Goal: Information Seeking & Learning: Learn about a topic

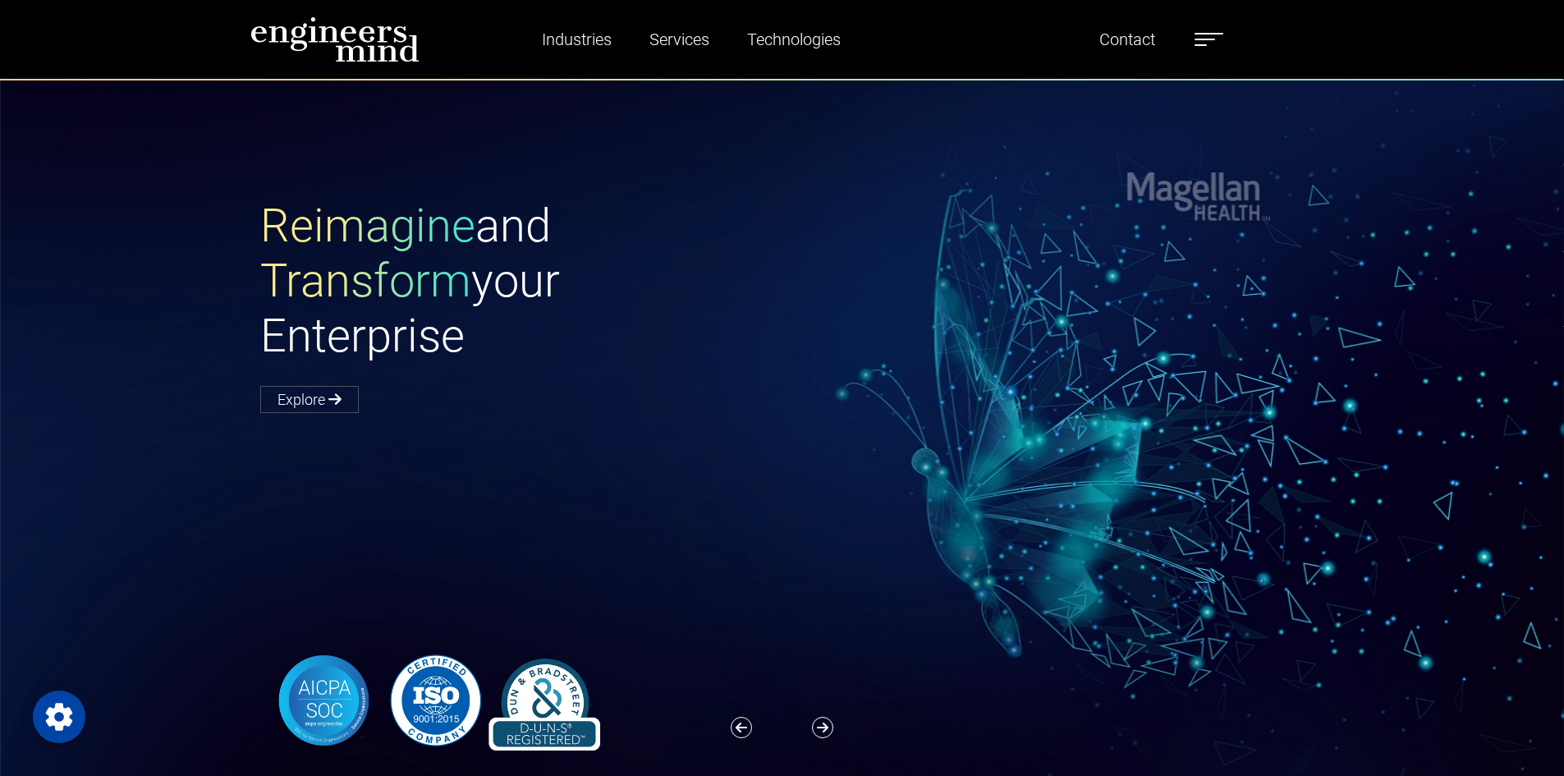
click at [1208, 43] on label at bounding box center [1208, 39] width 29 height 21
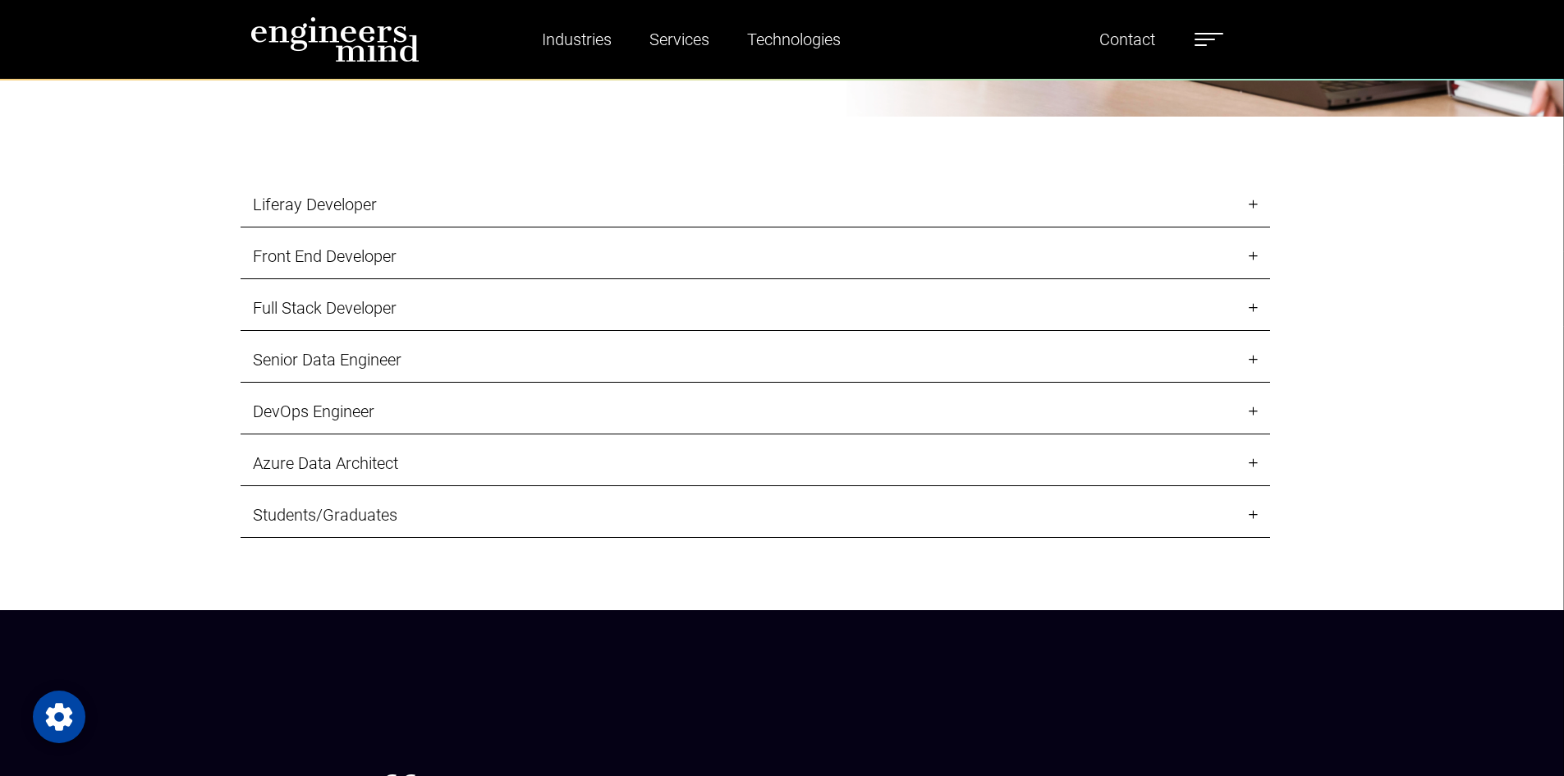
scroll to position [2052, 0]
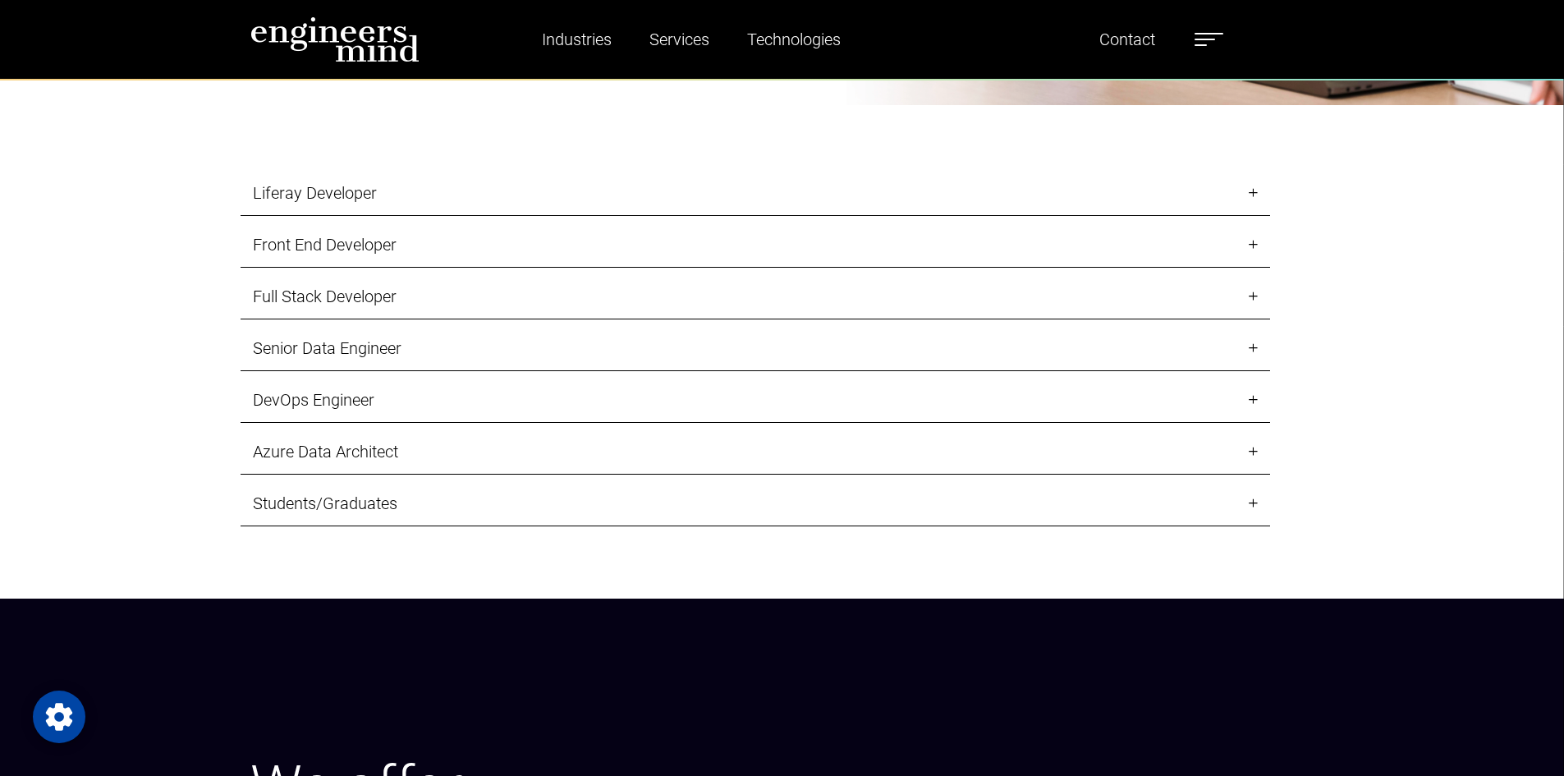
click at [1254, 194] on link "Liferay Developer" at bounding box center [755, 193] width 1029 height 45
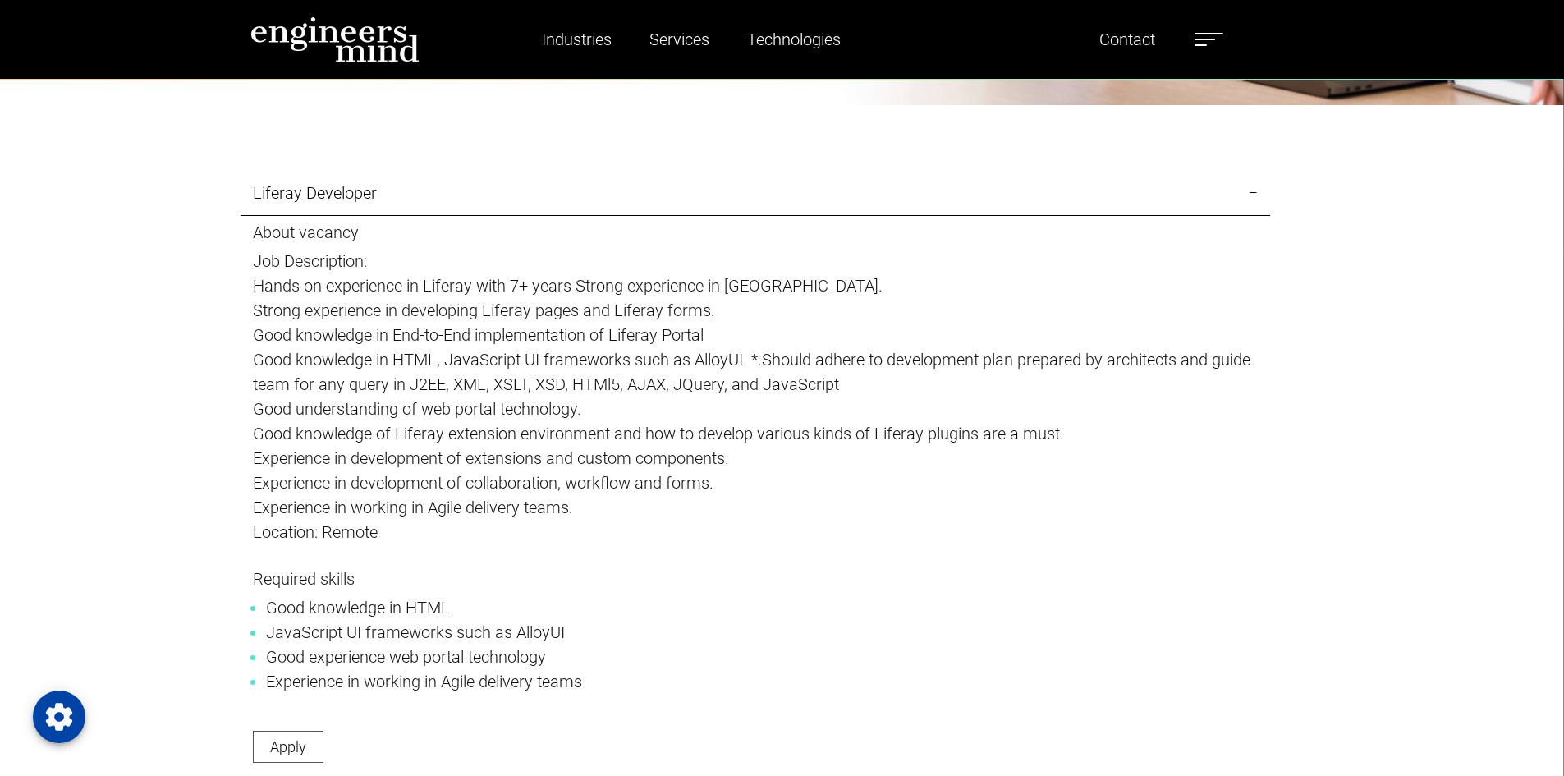
click at [1254, 194] on link "Liferay Developer" at bounding box center [755, 193] width 1029 height 45
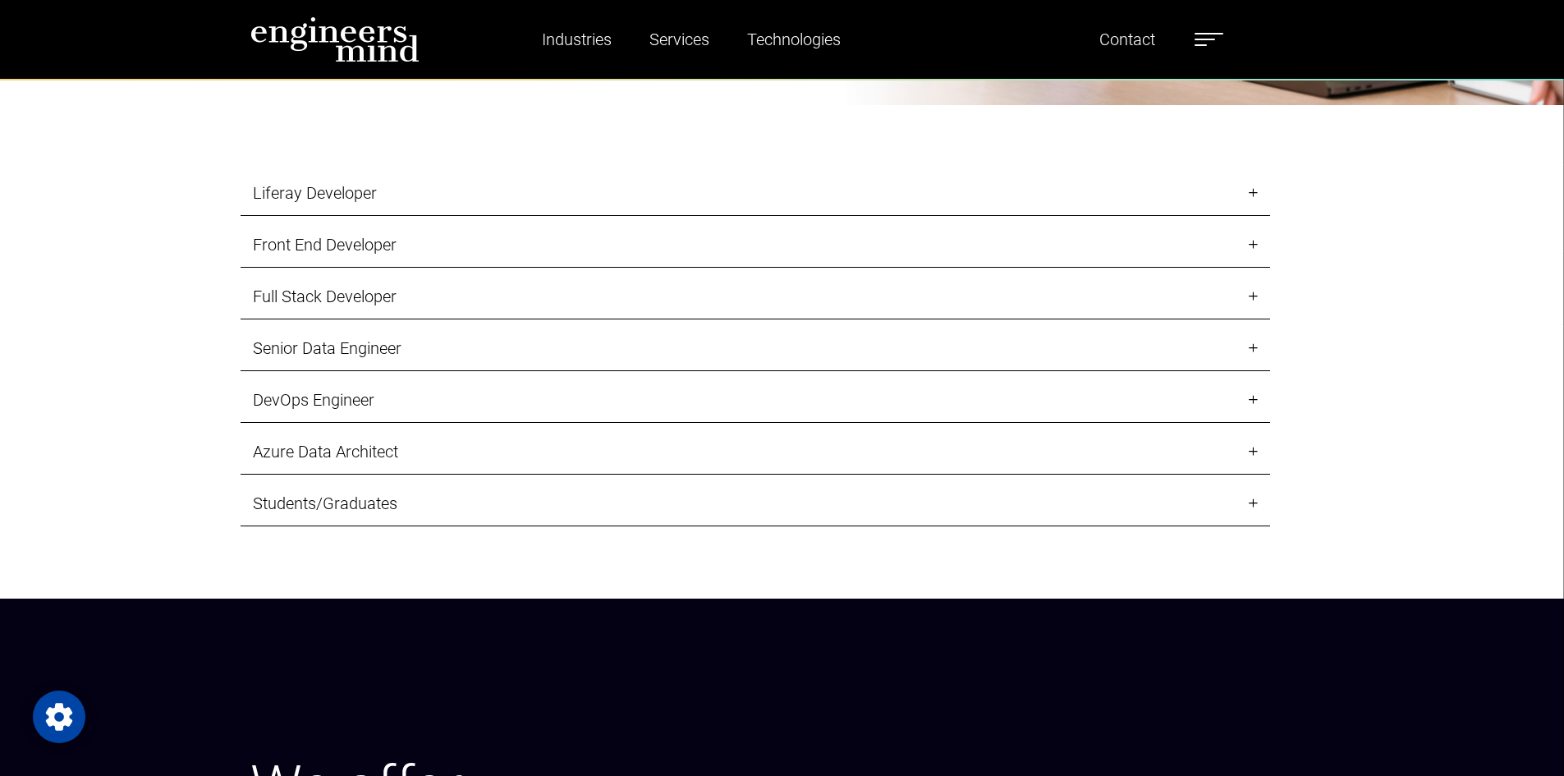
click at [1259, 238] on link "Front End Developer" at bounding box center [755, 244] width 1029 height 45
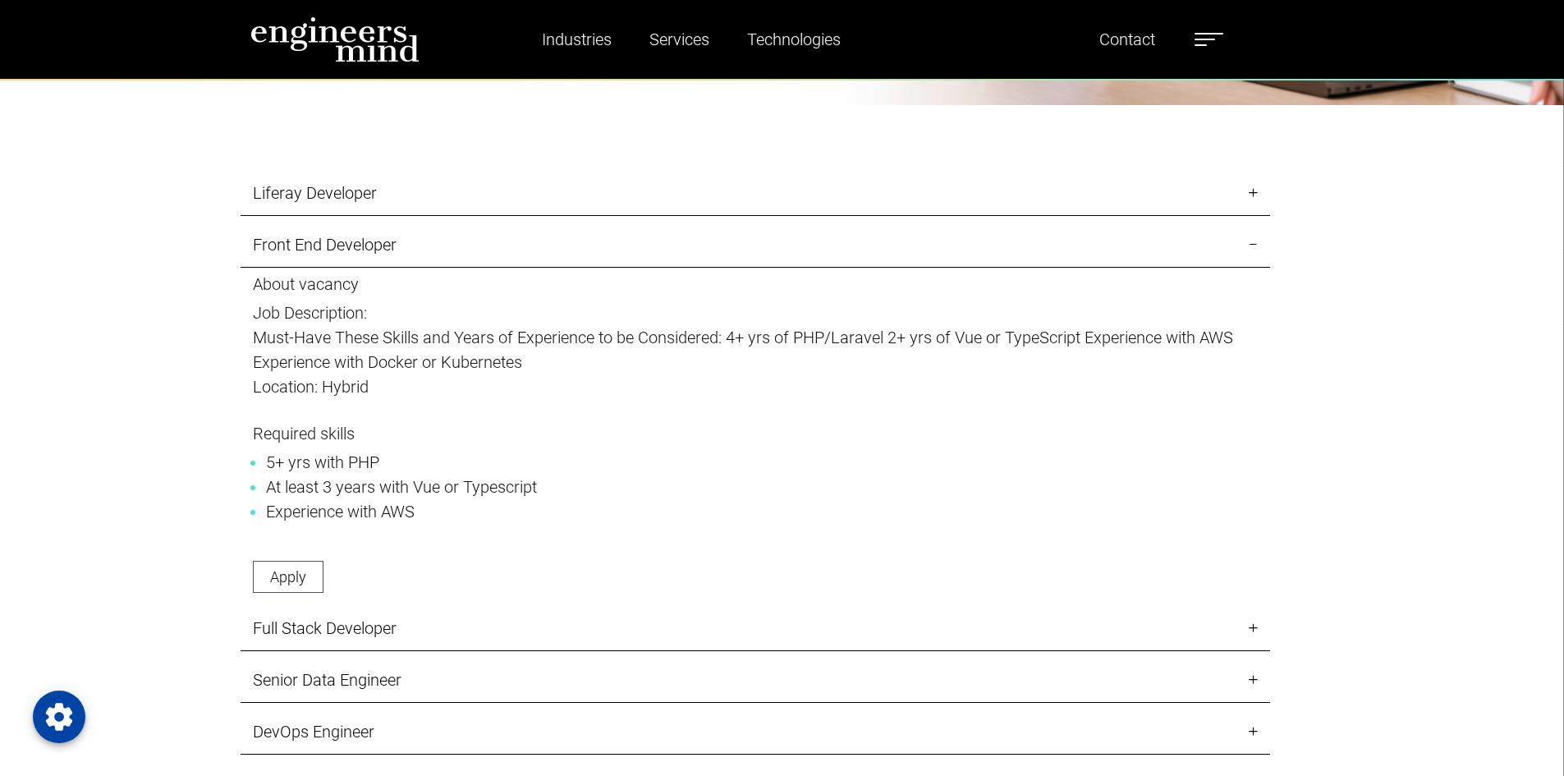
click at [1259, 238] on link "Front End Developer" at bounding box center [755, 244] width 1029 height 45
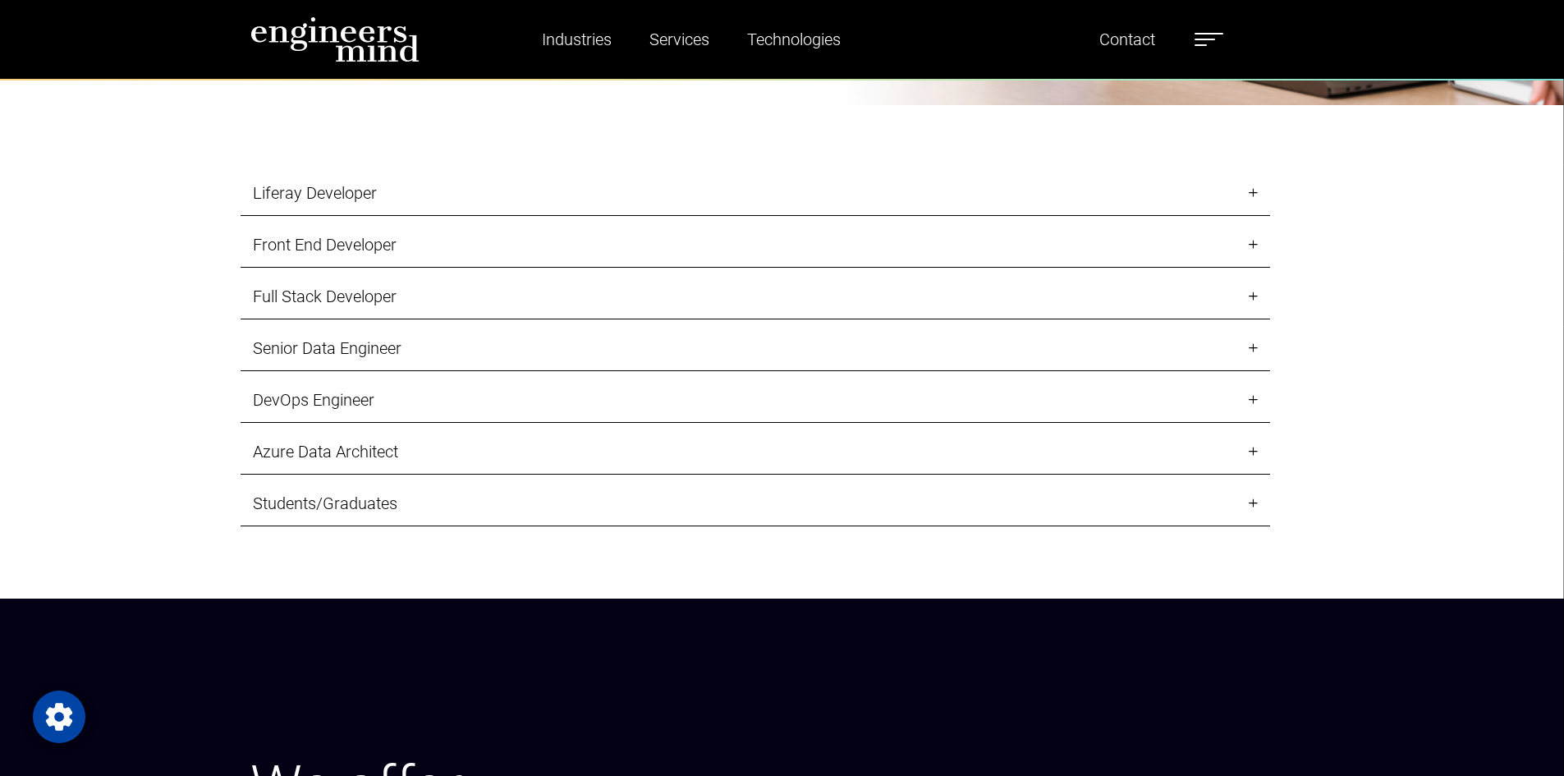
click at [1245, 299] on link "Full Stack Developer" at bounding box center [755, 296] width 1029 height 45
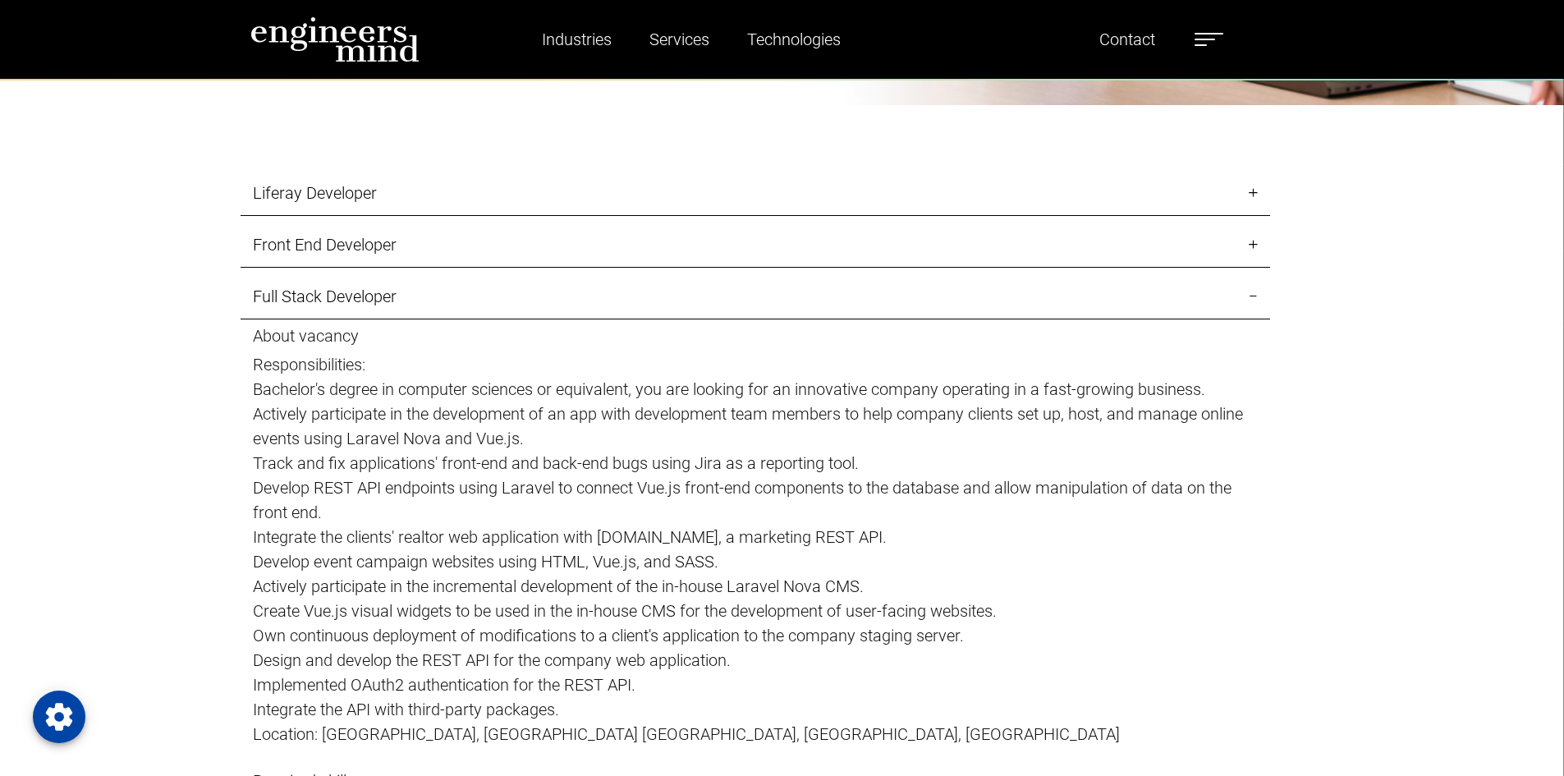
click at [1245, 299] on link "Full Stack Developer" at bounding box center [755, 296] width 1029 height 45
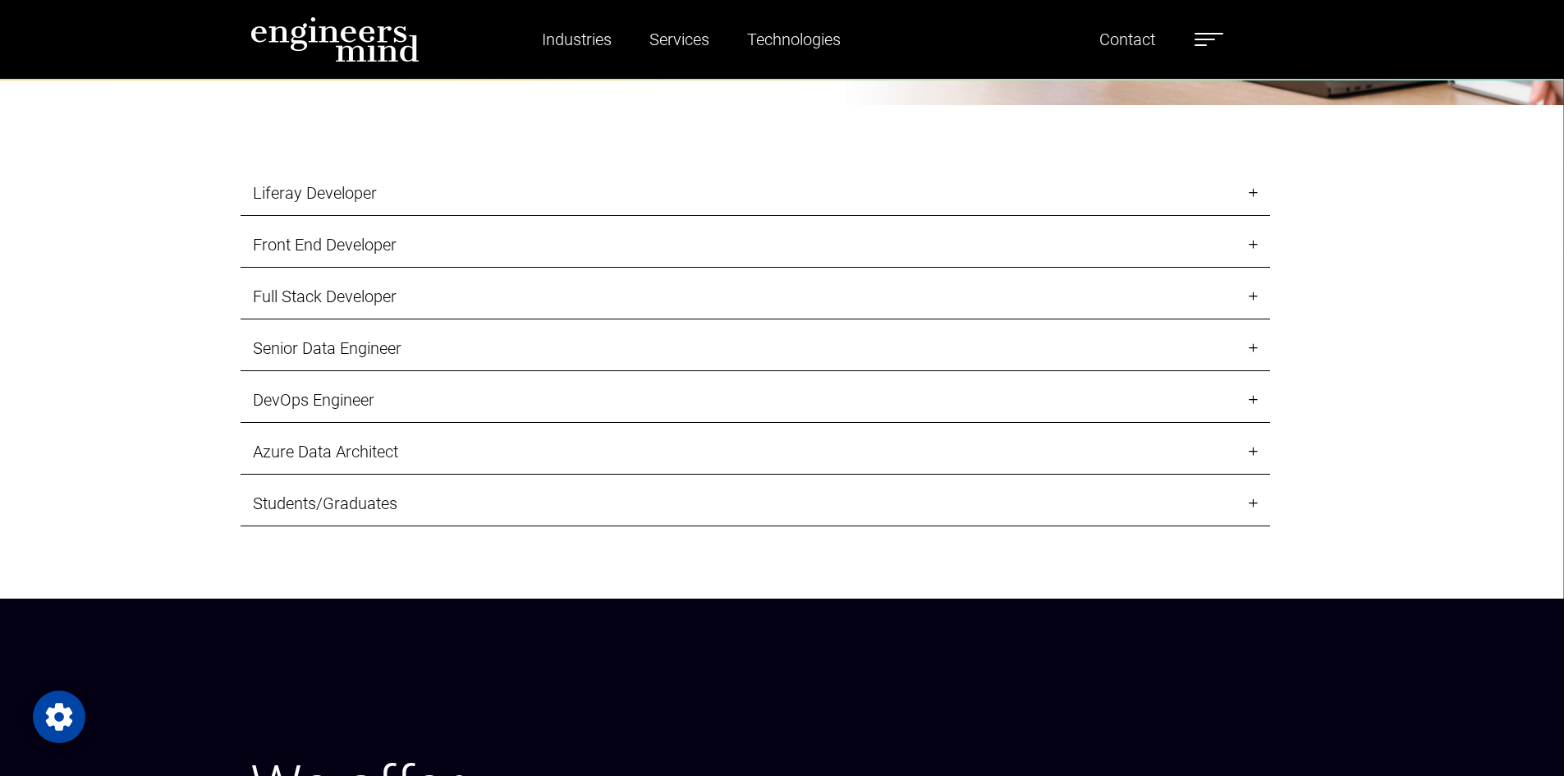
click at [1259, 357] on link "Senior Data Engineer" at bounding box center [755, 348] width 1029 height 45
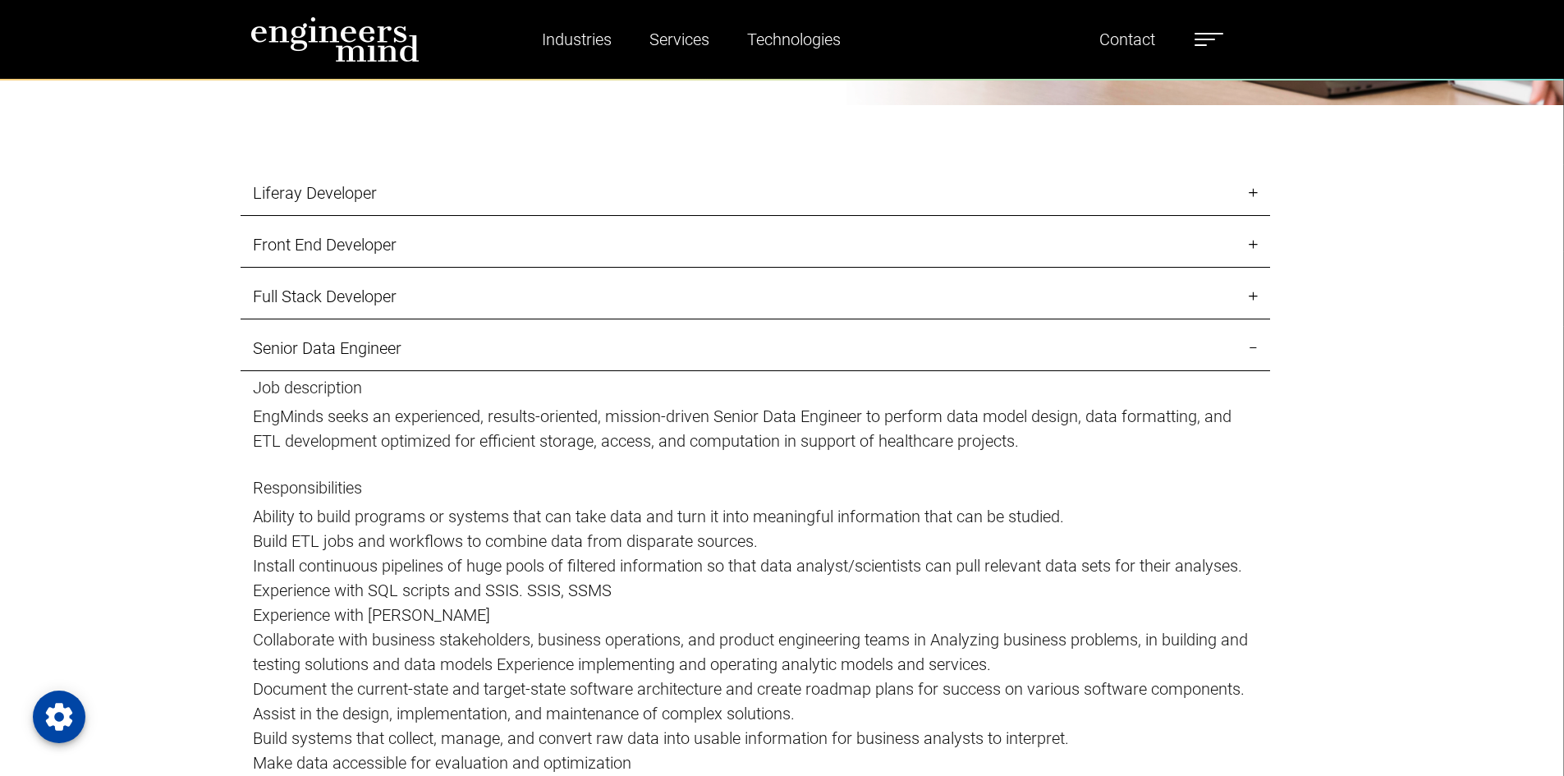
click at [1259, 357] on link "Senior Data Engineer" at bounding box center [755, 348] width 1029 height 45
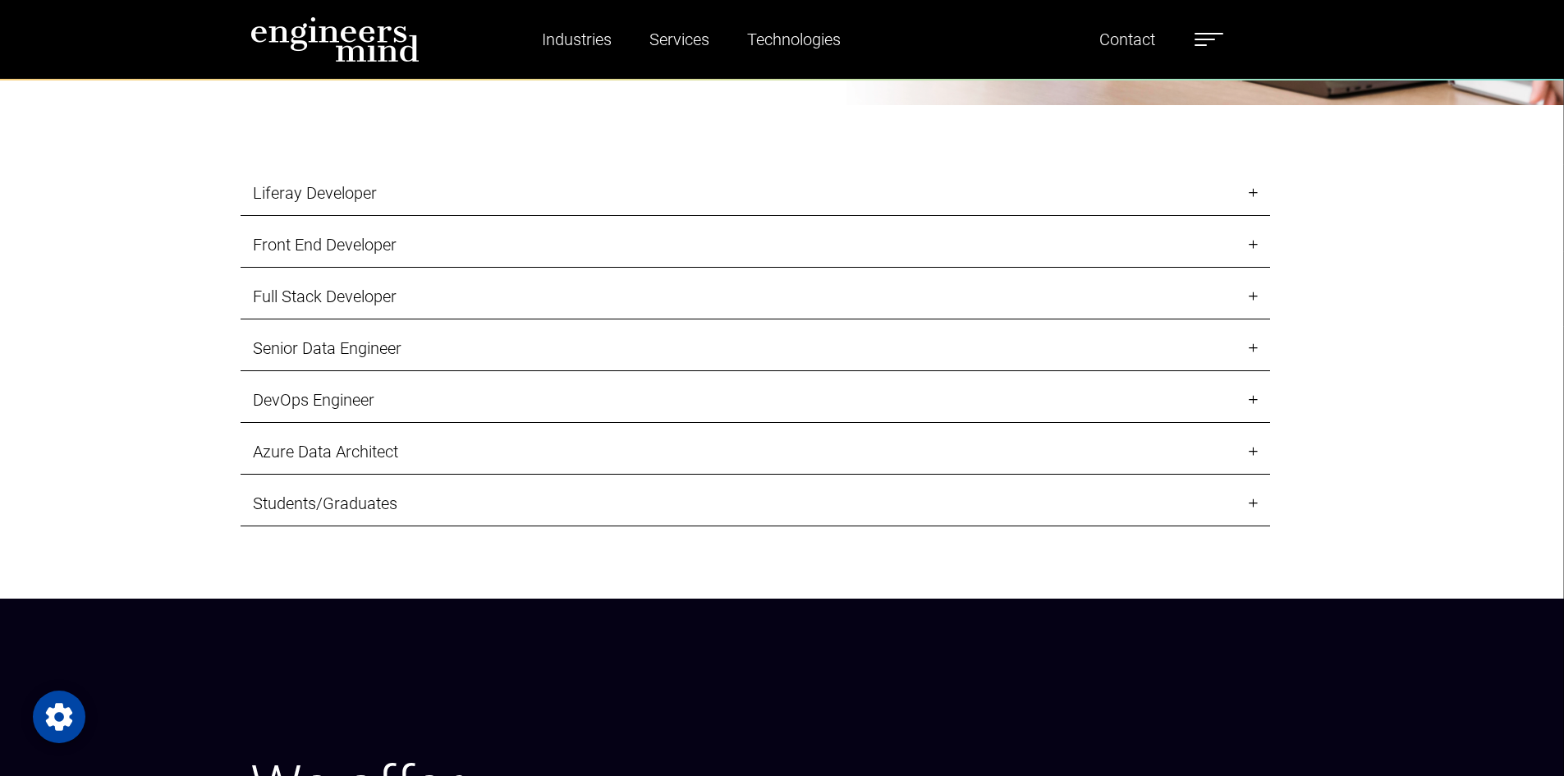
click at [1255, 398] on link "DevOps Engineer" at bounding box center [755, 400] width 1029 height 45
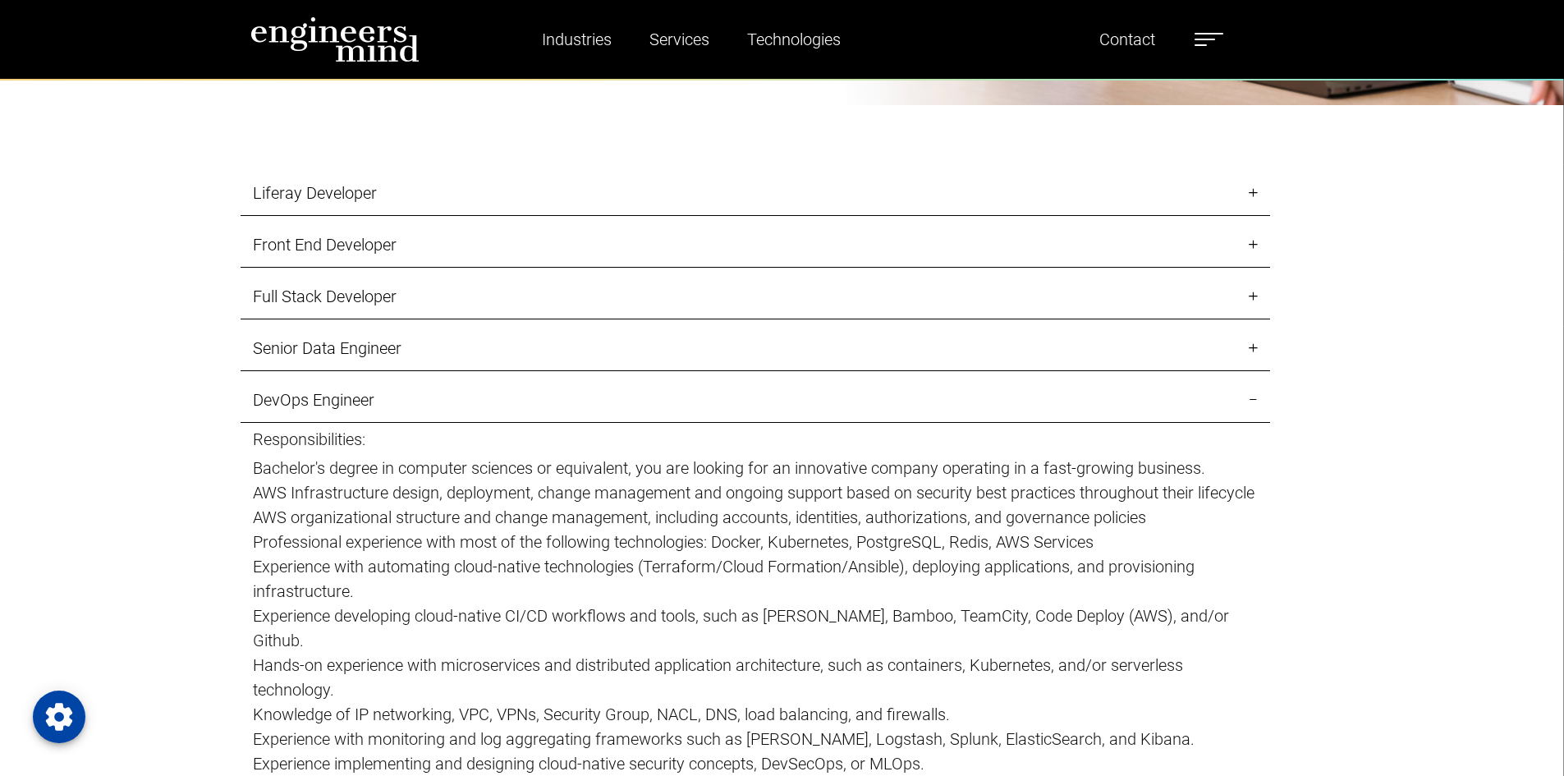
click at [1255, 398] on link "DevOps Engineer" at bounding box center [755, 400] width 1029 height 45
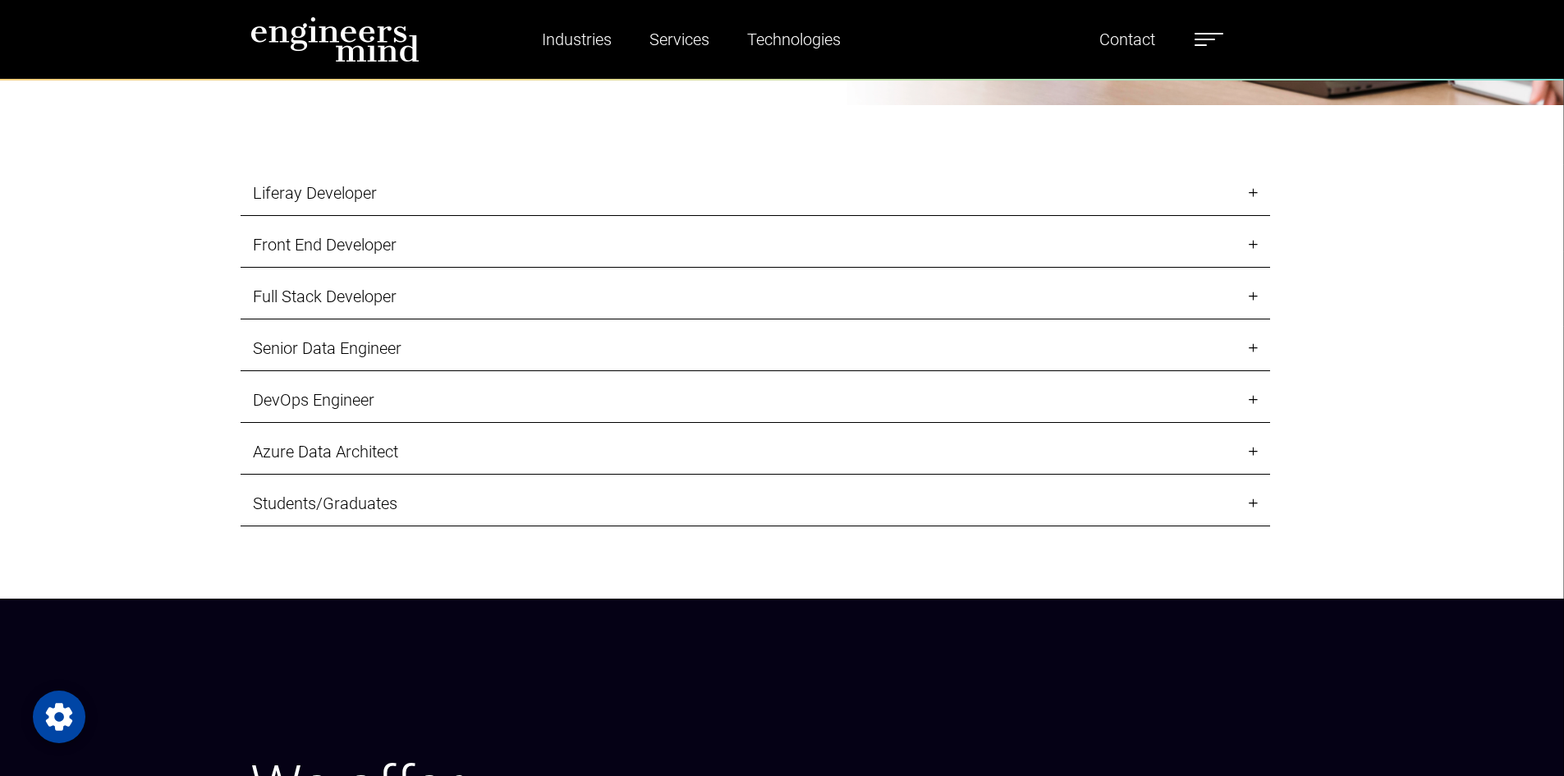
click at [1249, 454] on link "Azure Data Architect" at bounding box center [755, 451] width 1029 height 45
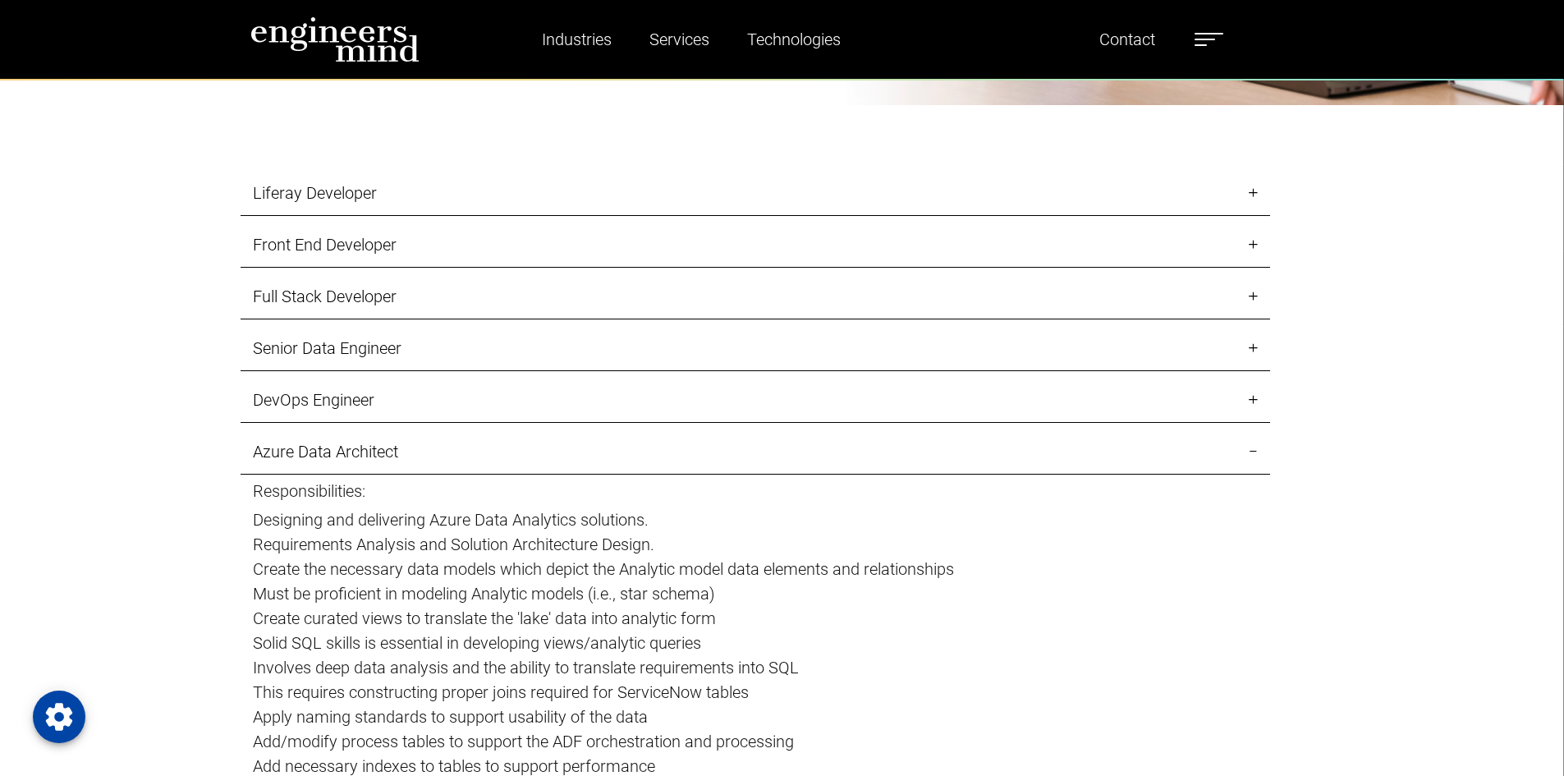
click at [1249, 454] on link "Azure Data Architect" at bounding box center [755, 451] width 1029 height 45
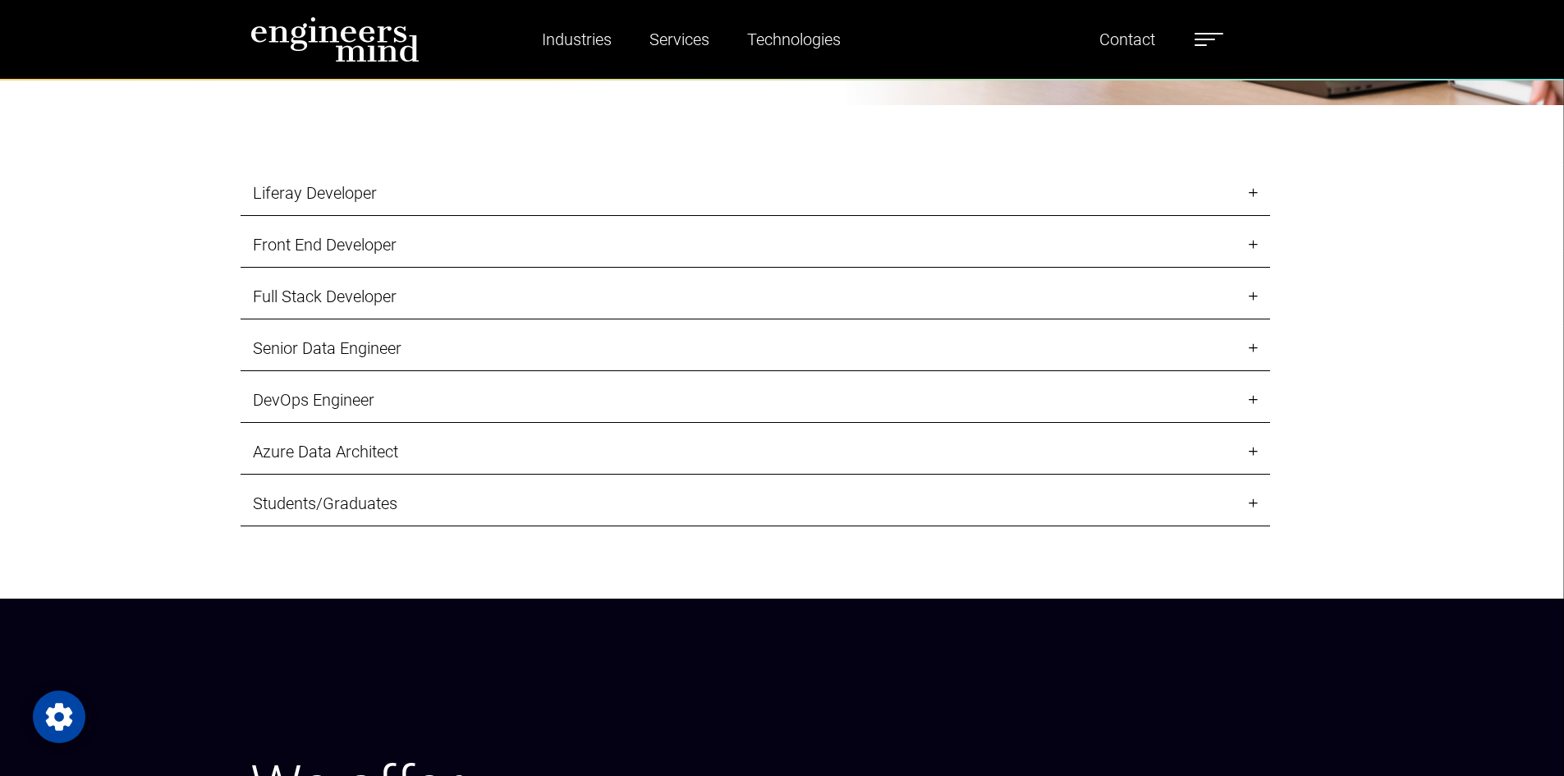
click at [1256, 511] on link "Students/Graduates" at bounding box center [755, 503] width 1029 height 45
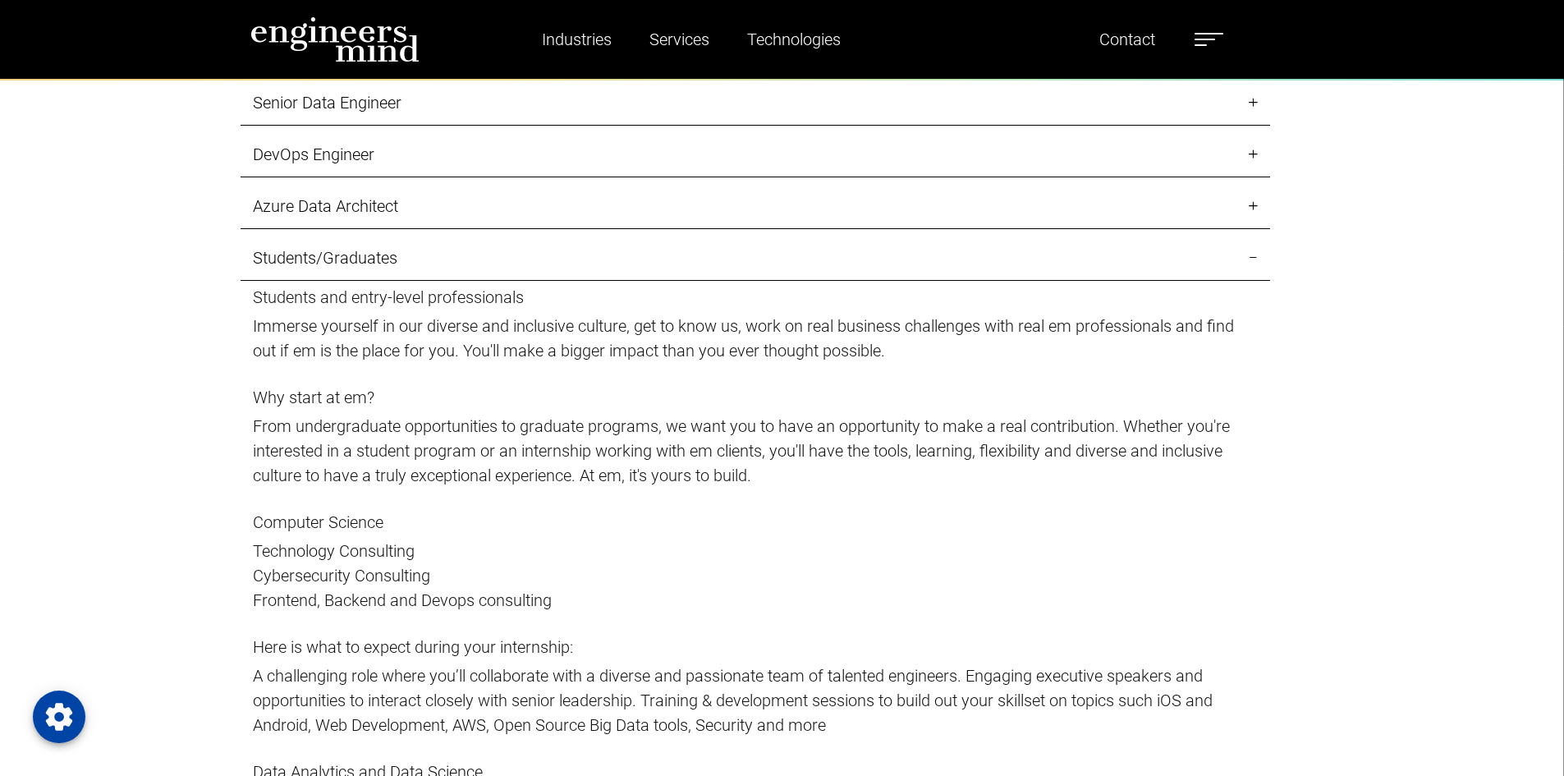
scroll to position [2299, 0]
click at [944, 621] on p "Computer Science Technology Consulting Cybersecurity Consulting Frontend, Backe…" at bounding box center [755, 573] width 1005 height 125
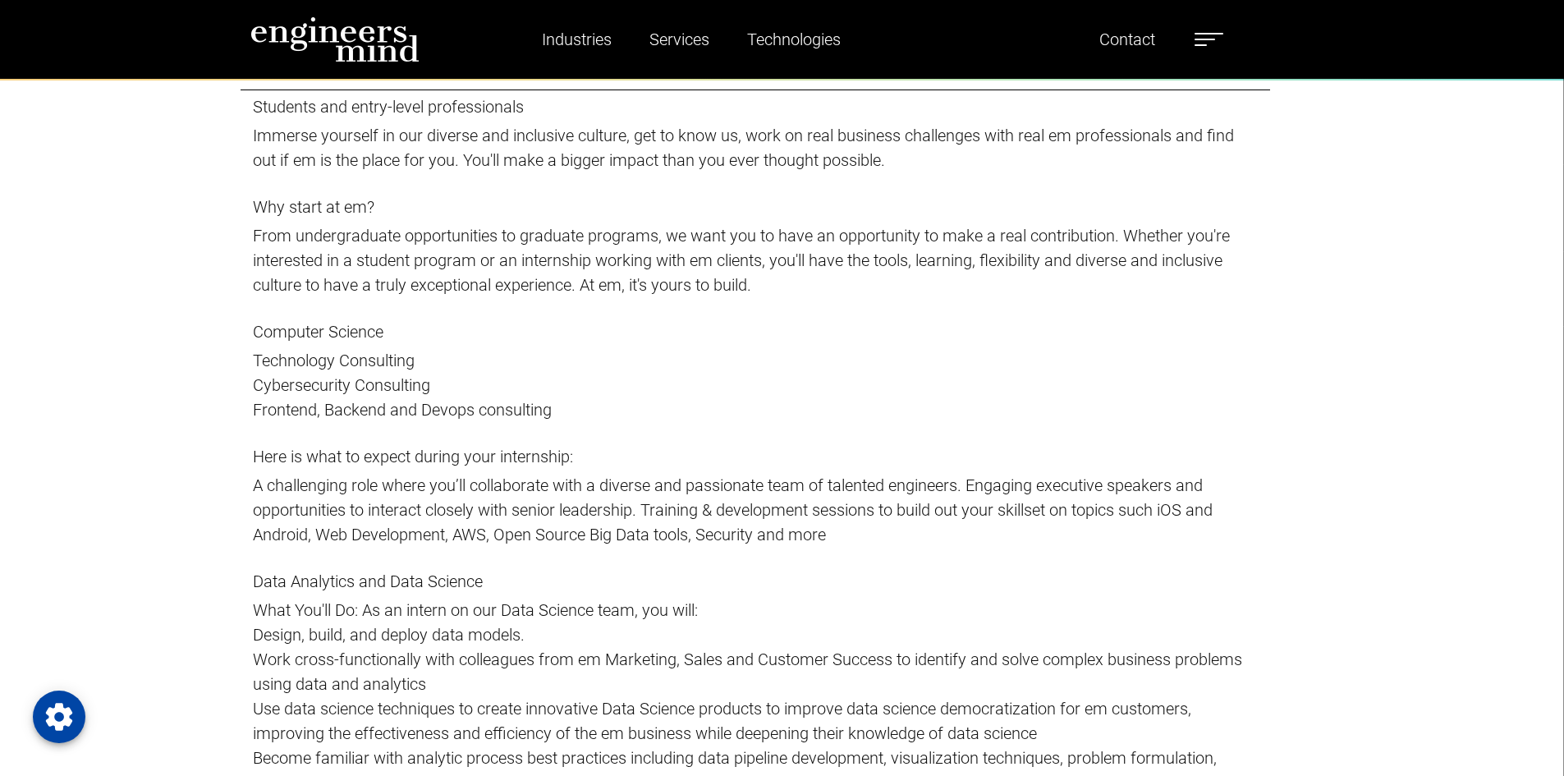
scroll to position [2463, 0]
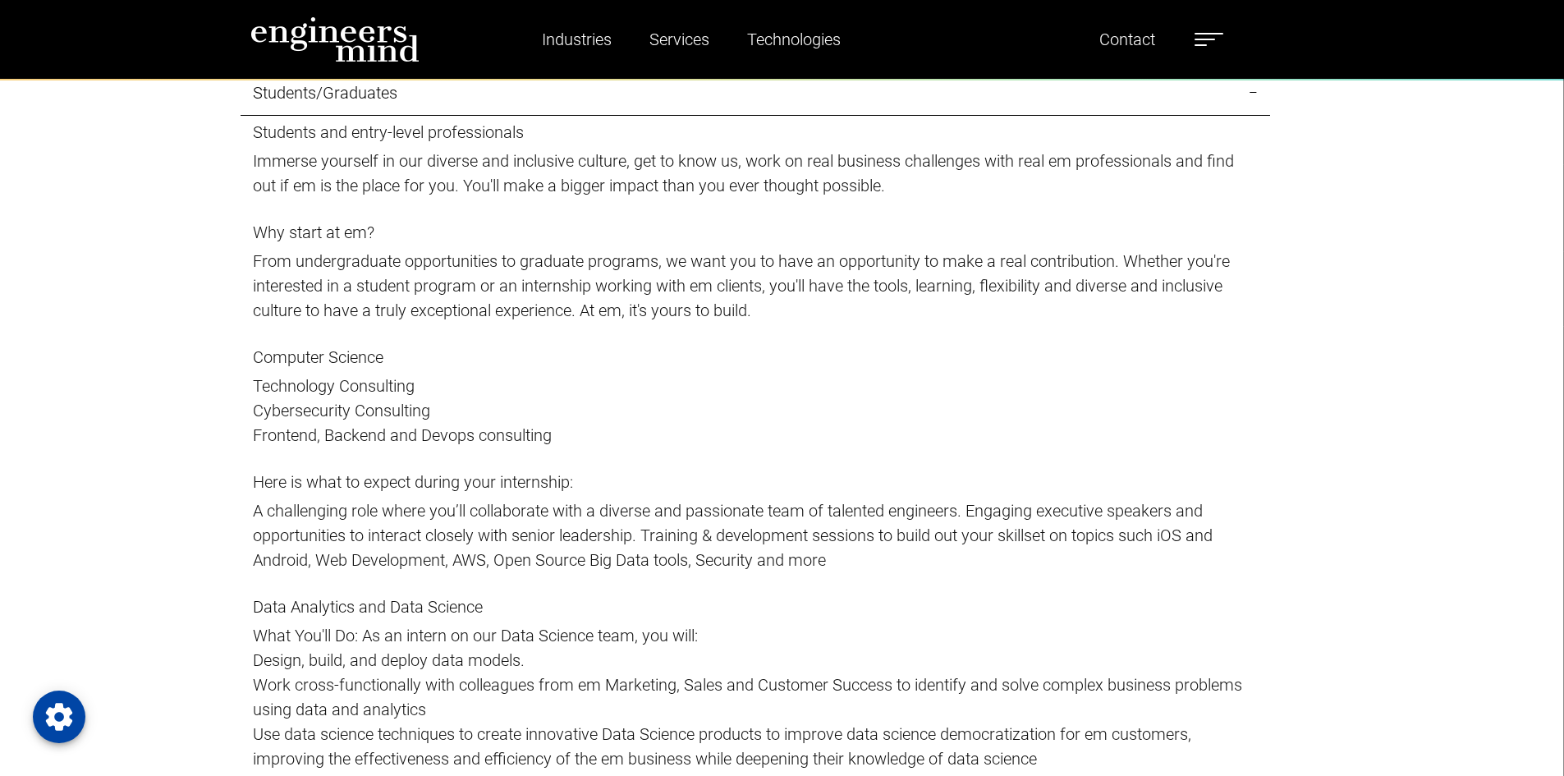
click at [324, 48] on img at bounding box center [334, 39] width 169 height 46
